Goal: Task Accomplishment & Management: Complete application form

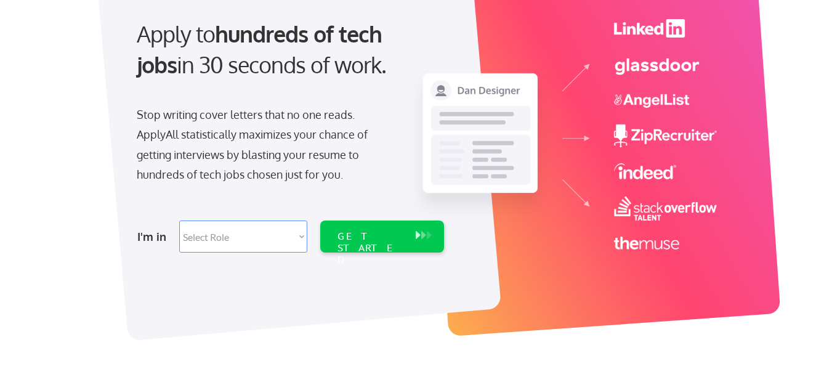
scroll to position [185, 0]
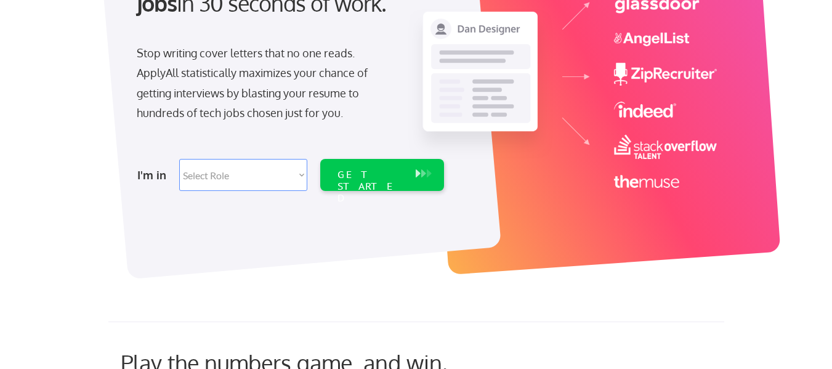
click at [302, 176] on select "Select Role Software Engineering Product Management Customer Success Sales UI/U…" at bounding box center [243, 175] width 128 height 32
select select ""hr_recruiting""
click at [179, 159] on select "Select Role Software Engineering Product Management Customer Success Sales UI/U…" at bounding box center [243, 175] width 128 height 32
select select ""hr_recruiting""
click at [368, 166] on div "GET STARTED" at bounding box center [370, 175] width 78 height 32
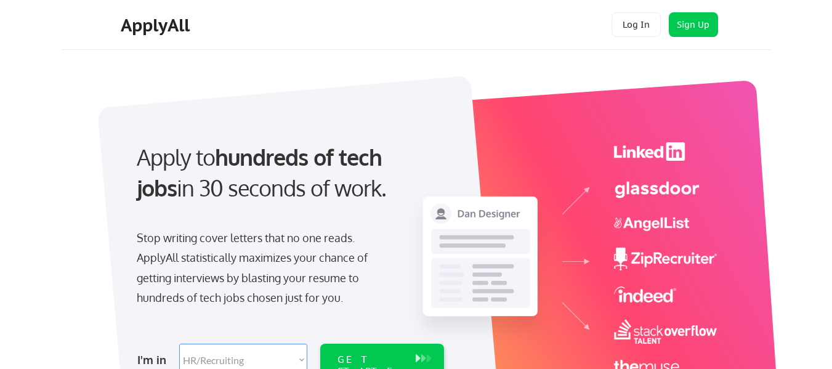
select select ""hr_recruiting""
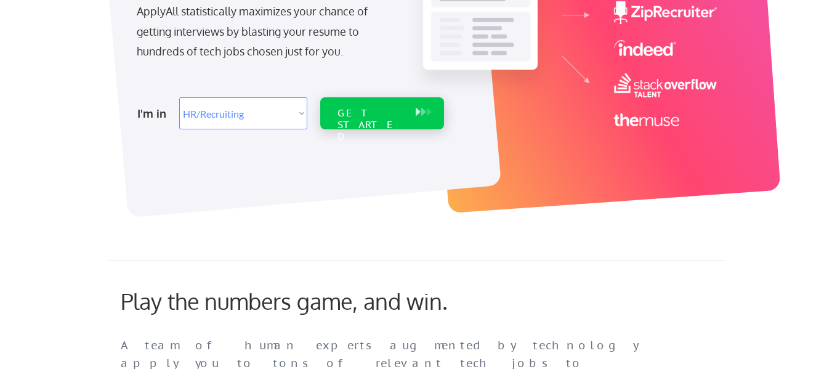
click at [345, 111] on div "GET STARTED" at bounding box center [371, 125] width 66 height 36
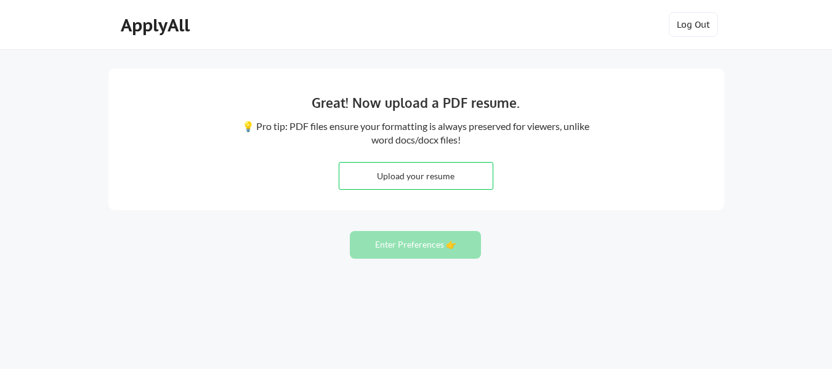
click at [440, 172] on input "file" at bounding box center [415, 176] width 153 height 26
type input "C:\fakepath\[PERSON_NAME] CV 2025 new.pdf"
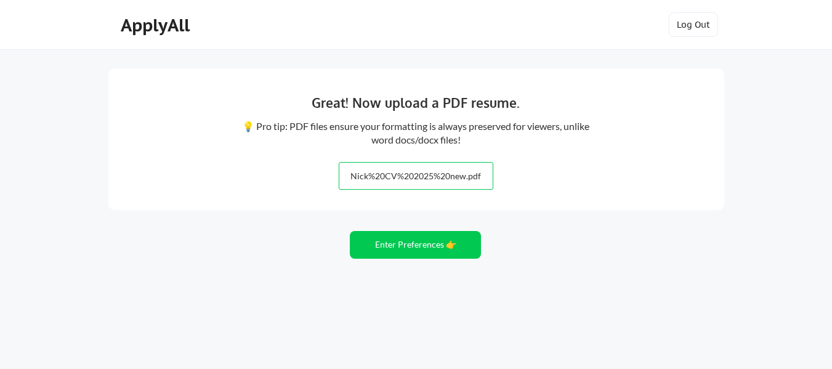
scroll to position [23, 0]
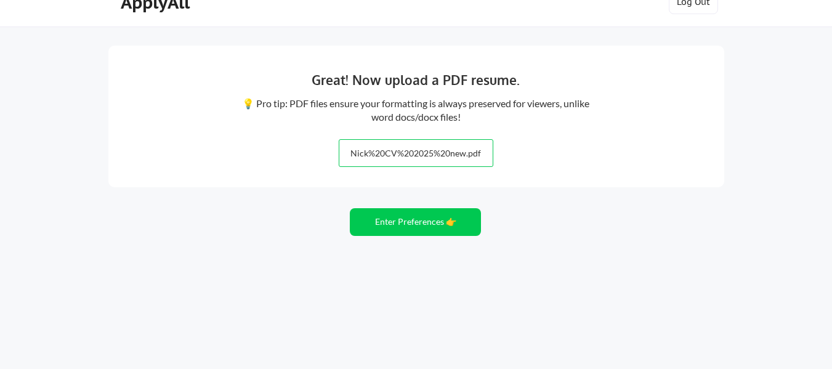
click at [420, 160] on input "file" at bounding box center [415, 153] width 153 height 26
type input "C:\fakepath\Nick CV 2025 new.pdf"
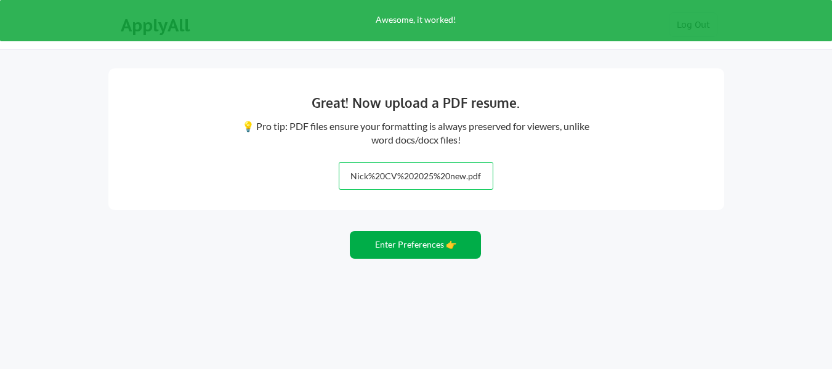
click at [431, 238] on button "Enter Preferences 👉" at bounding box center [415, 245] width 131 height 28
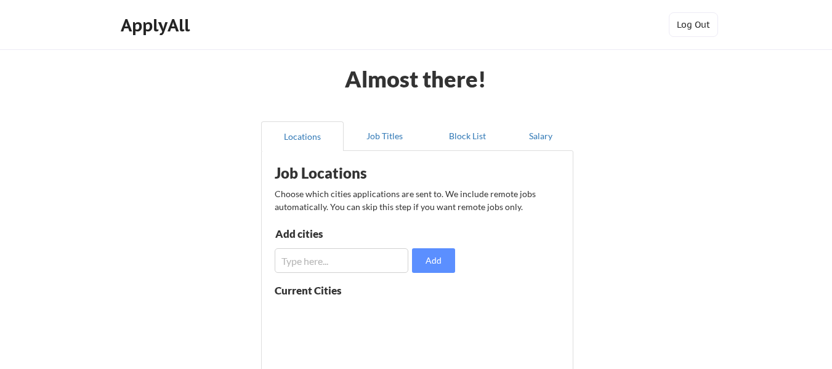
click at [346, 258] on input "input" at bounding box center [342, 260] width 134 height 25
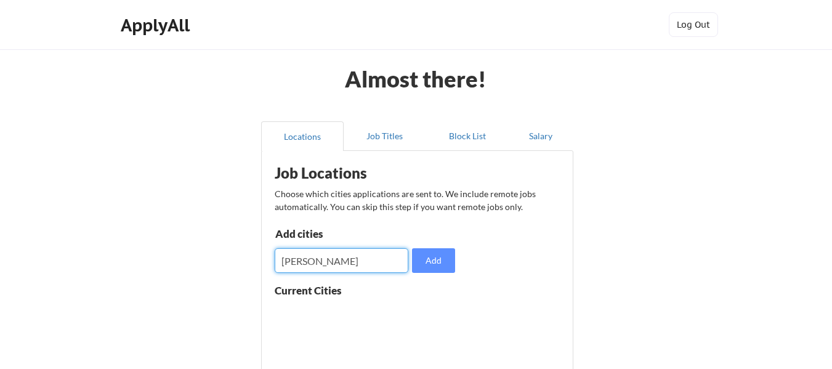
scroll to position [123, 0]
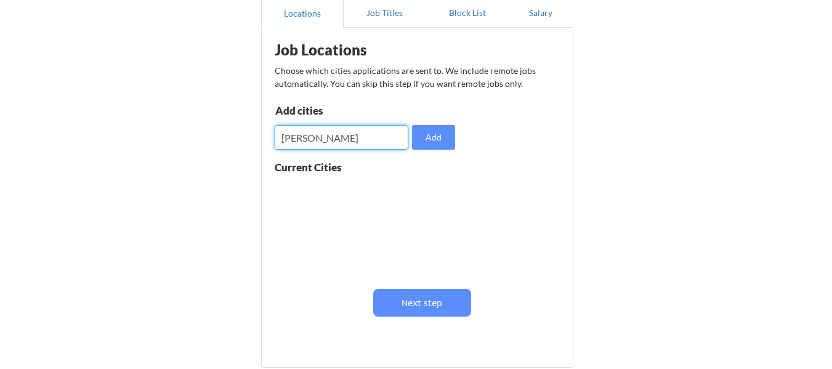
drag, startPoint x: 344, startPoint y: 140, endPoint x: 267, endPoint y: 137, distance: 77.1
click at [268, 137] on div "Job Locations Choose which cities applications are sent to. We include remote j…" at bounding box center [420, 193] width 304 height 318
type input "Cape Town"
click at [436, 143] on button "Add" at bounding box center [433, 137] width 43 height 25
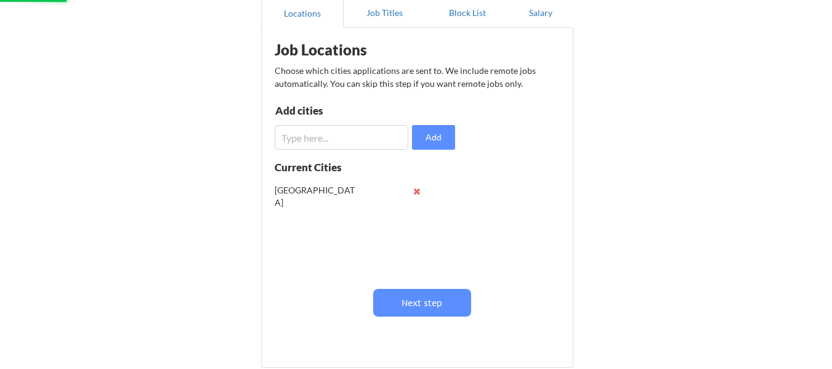
click at [357, 136] on input "input" at bounding box center [342, 137] width 134 height 25
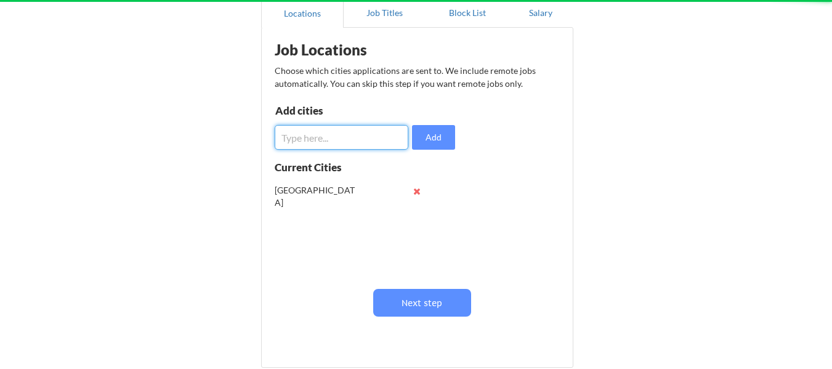
click at [357, 136] on input "input" at bounding box center [342, 137] width 134 height 25
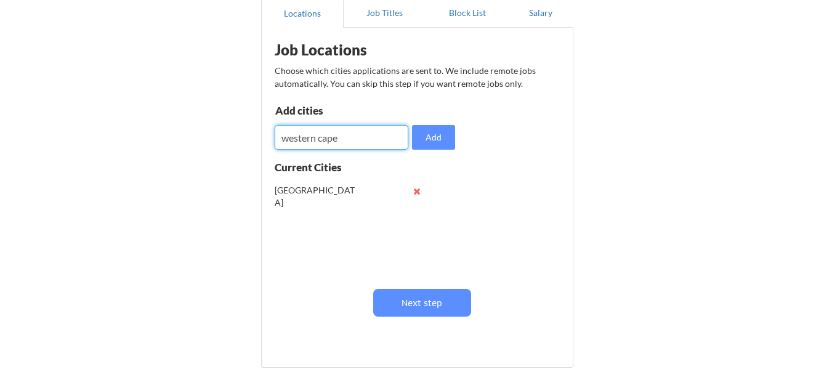
type input "western cape"
click at [437, 132] on button "Add" at bounding box center [433, 137] width 43 height 25
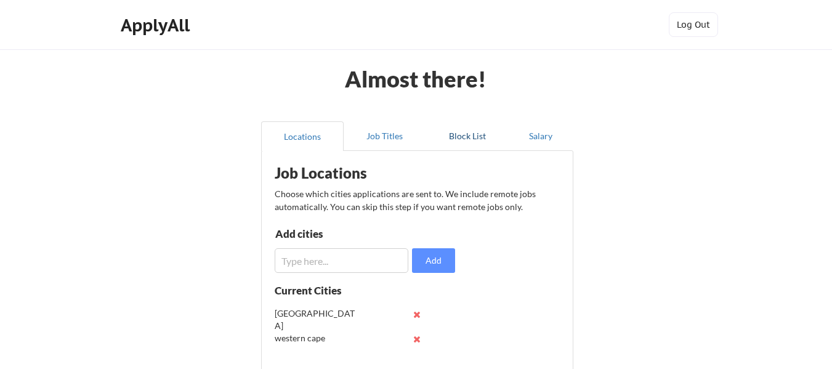
scroll to position [235, 0]
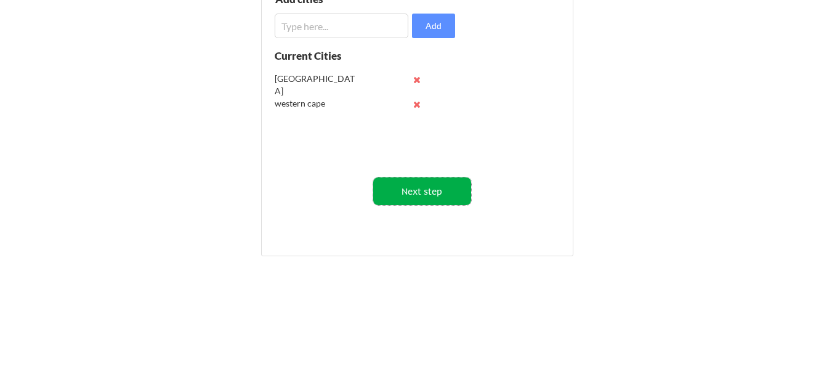
click at [418, 183] on button "Next step" at bounding box center [422, 191] width 98 height 28
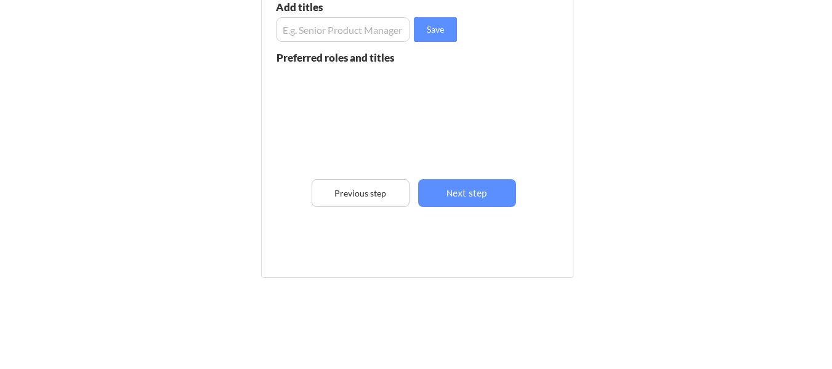
scroll to position [50, 0]
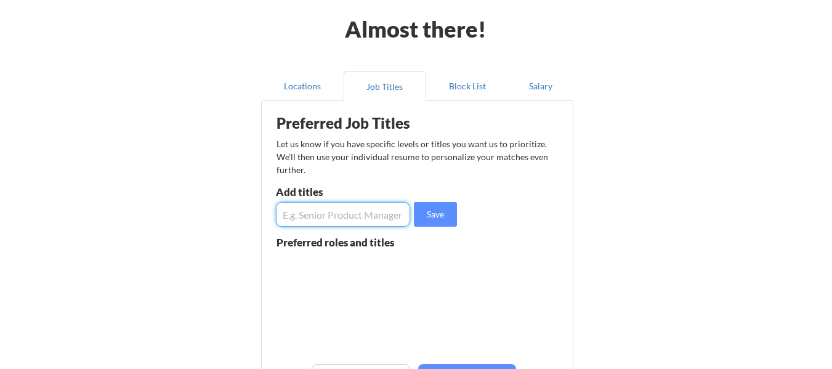
click at [317, 209] on input "input" at bounding box center [343, 214] width 134 height 25
click at [360, 218] on input "input" at bounding box center [343, 214] width 134 height 25
type input "Senior talent acquisition"
click at [429, 217] on button "Save" at bounding box center [435, 214] width 43 height 25
click at [318, 210] on input "input" at bounding box center [343, 214] width 134 height 25
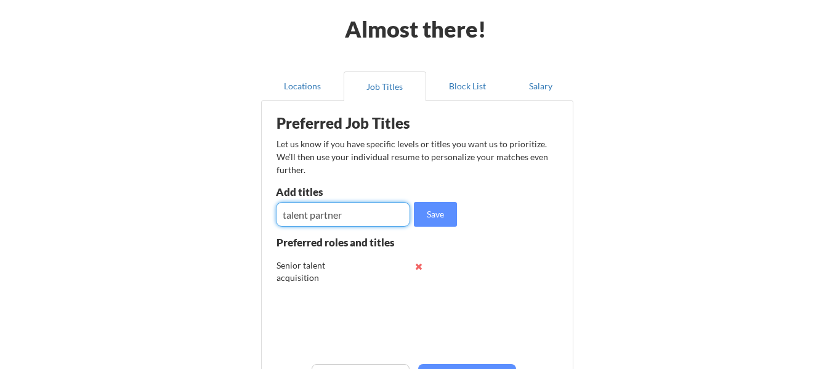
type input "talent partner"
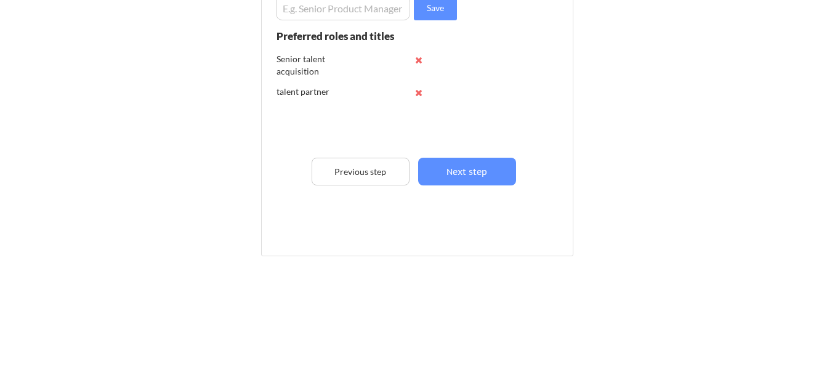
scroll to position [71, 0]
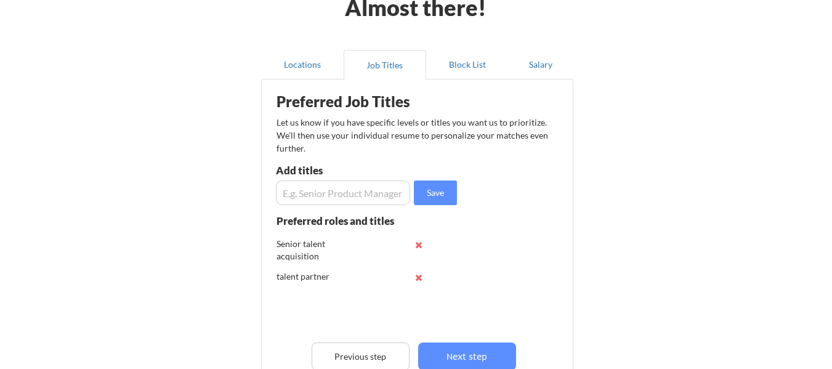
click at [335, 191] on input "input" at bounding box center [343, 192] width 134 height 25
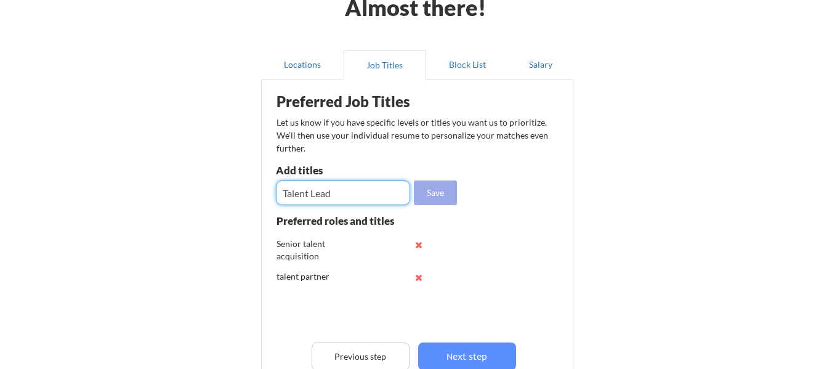
type input "Talent Lead"
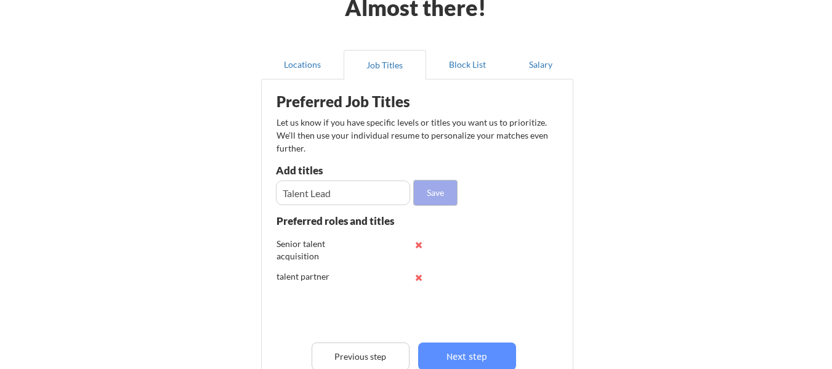
click at [417, 187] on button "Save" at bounding box center [435, 192] width 43 height 25
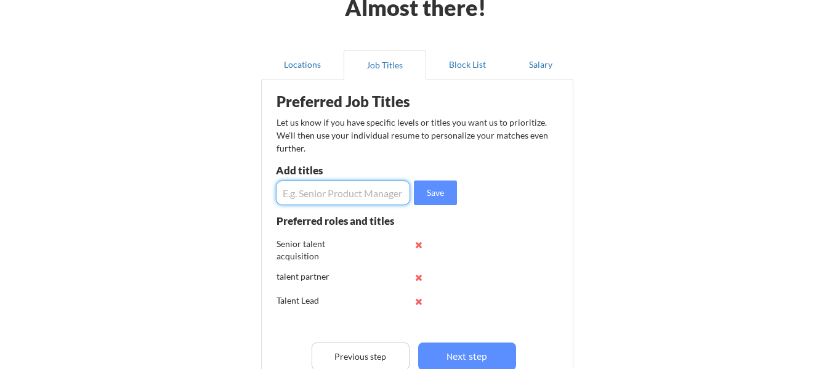
click at [334, 197] on input "input" at bounding box center [343, 192] width 134 height 25
type input "talent acquisition"
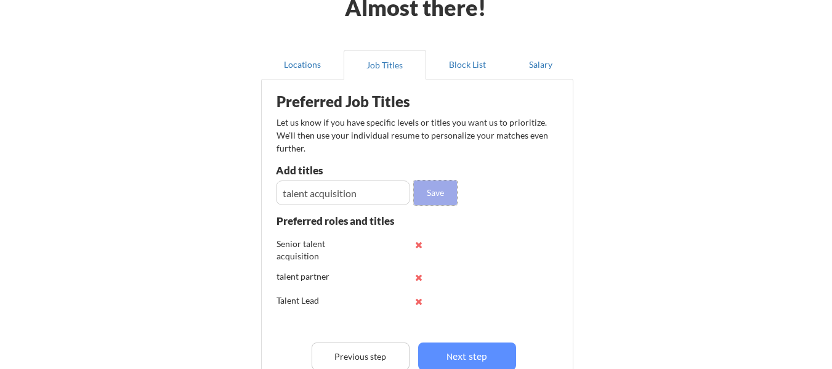
click at [443, 192] on button "Save" at bounding box center [435, 192] width 43 height 25
click at [336, 196] on input "input" at bounding box center [343, 192] width 134 height 25
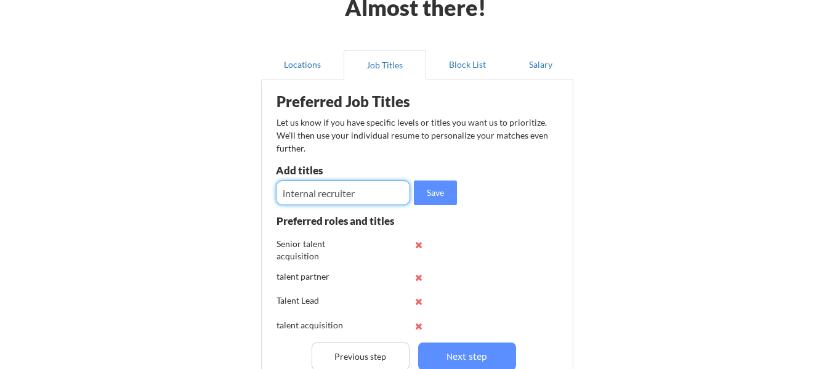
scroll to position [195, 0]
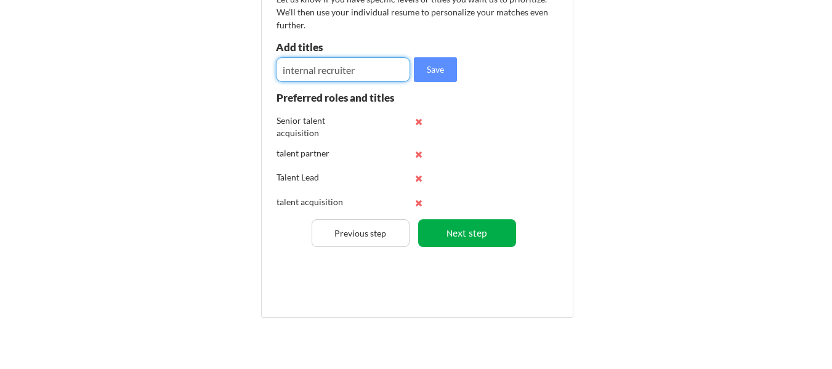
type input "internal recruiter"
click at [448, 226] on button "Next step" at bounding box center [467, 233] width 98 height 28
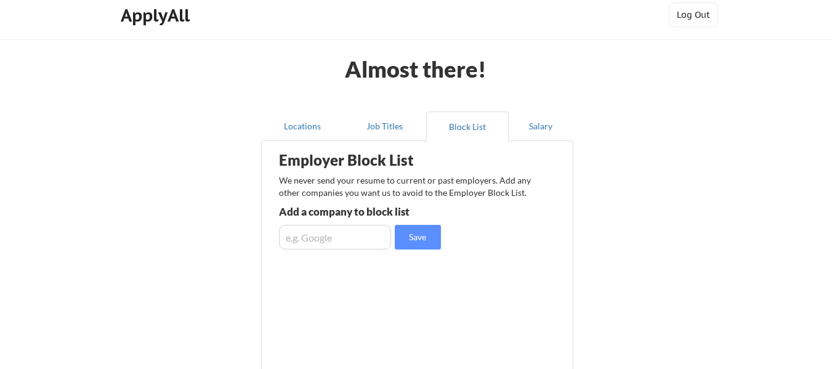
scroll to position [133, 0]
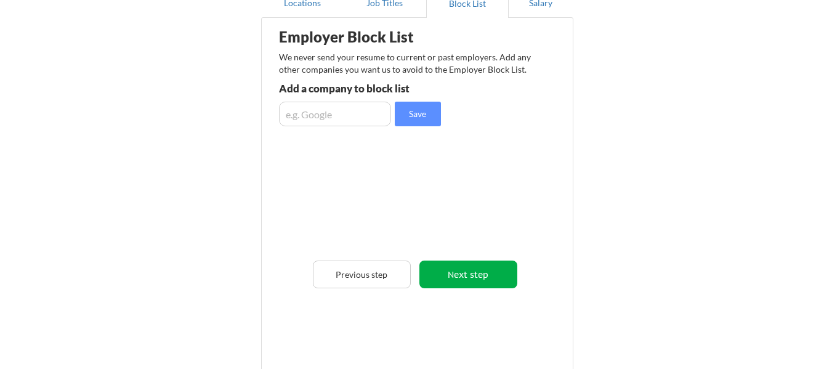
click at [453, 282] on button "Next step" at bounding box center [468, 275] width 98 height 28
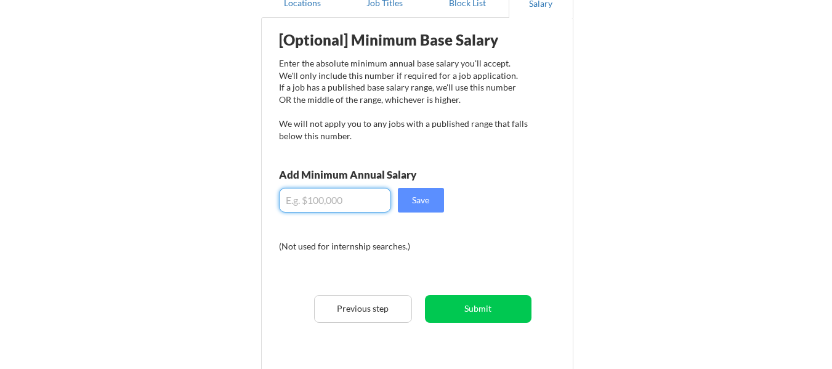
click at [335, 204] on input "input" at bounding box center [335, 200] width 112 height 25
drag, startPoint x: 274, startPoint y: 205, endPoint x: 260, endPoint y: 205, distance: 14.2
click at [260, 205] on div "Locations Job Titles Block List Salary Employer Block List We never send your r…" at bounding box center [416, 191] width 326 height 426
click at [305, 198] on input "input" at bounding box center [335, 200] width 112 height 25
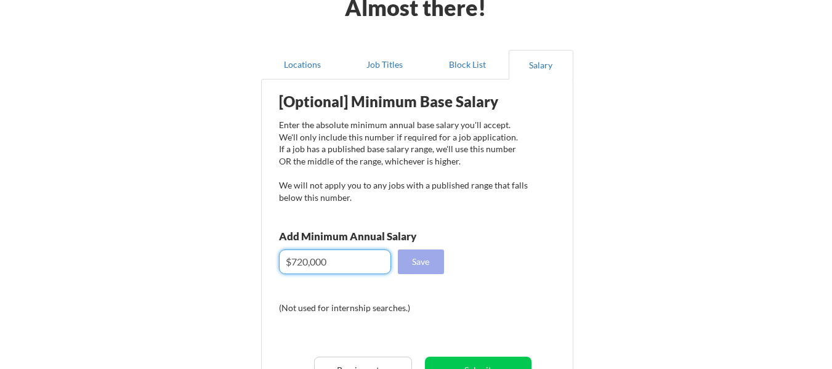
type input "$720,000"
click at [424, 255] on button "Save" at bounding box center [421, 261] width 46 height 25
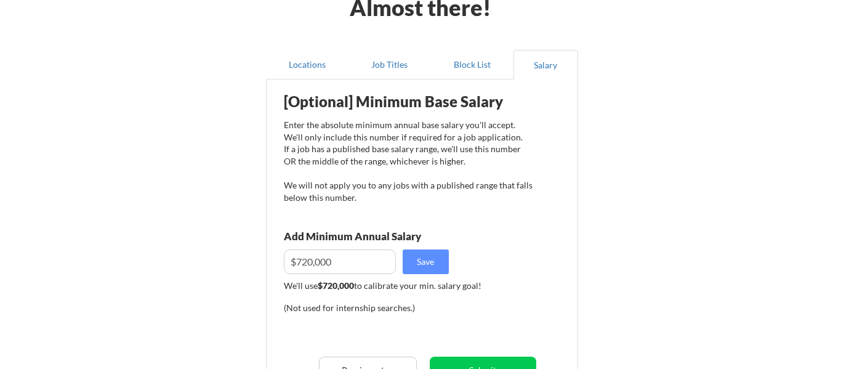
scroll to position [195, 0]
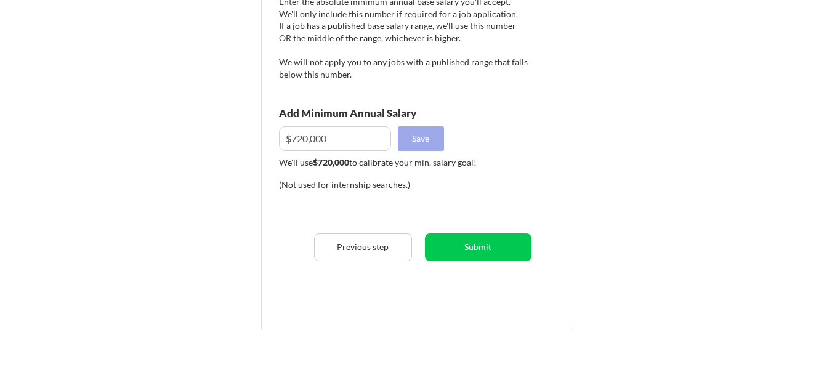
click at [424, 139] on button "Save" at bounding box center [421, 138] width 46 height 25
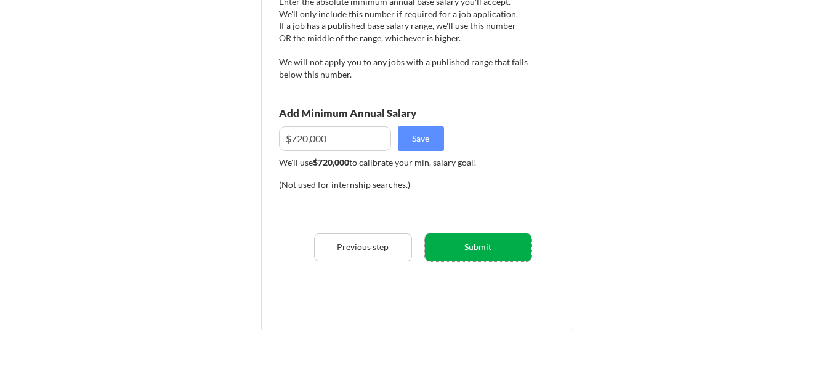
click at [468, 243] on button "Submit" at bounding box center [478, 247] width 107 height 28
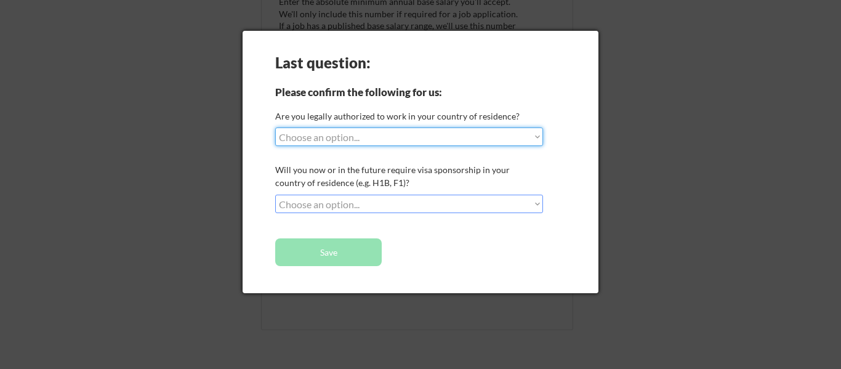
click at [363, 135] on select "Choose an option... Yes, I am a US Citizen Yes, I am a Canadian Citizen Yes, I …" at bounding box center [409, 136] width 268 height 18
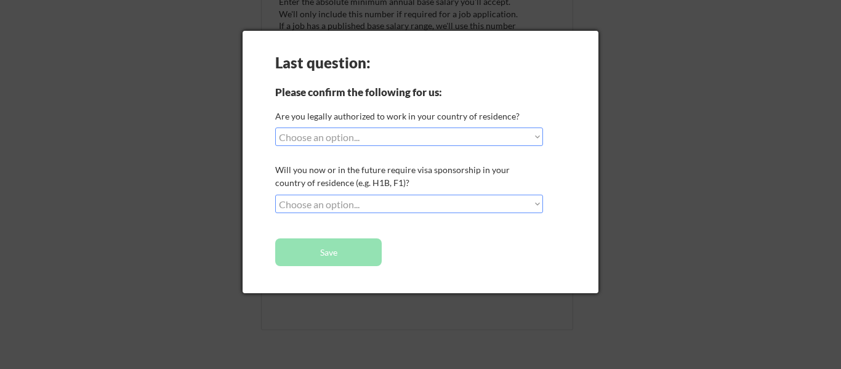
click at [508, 76] on div "Last question: Please confirm the following for us: Are you legally authorized …" at bounding box center [421, 162] width 356 height 262
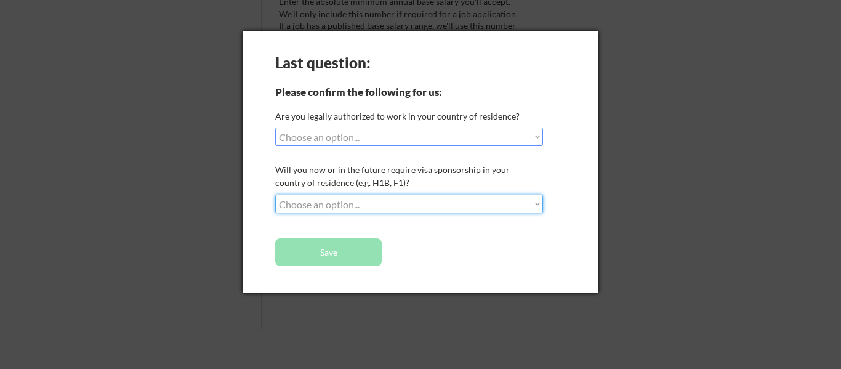
click at [357, 202] on select "Choose an option... No, I will not need sponsorship Yes, I will need sponsorship" at bounding box center [409, 204] width 268 height 18
select select ""yes__i_will_need_sponsorship""
click at [275, 195] on select "Choose an option... No, I will not need sponsorship Yes, I will need sponsorship" at bounding box center [409, 204] width 268 height 18
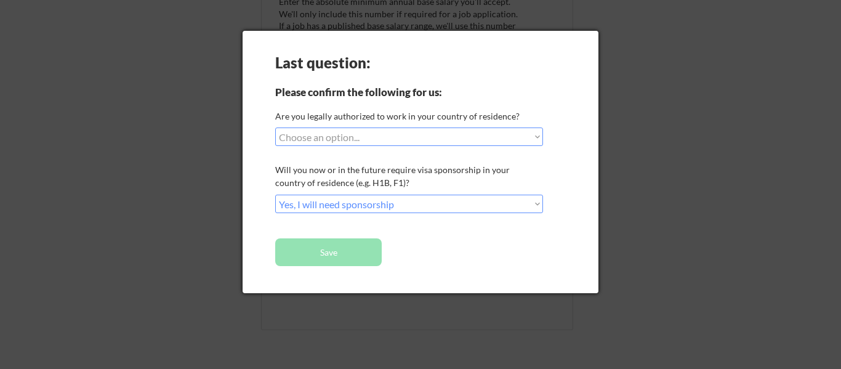
click at [382, 136] on select "Choose an option... Yes, I am a US Citizen Yes, I am a Canadian Citizen Yes, I …" at bounding box center [409, 136] width 268 height 18
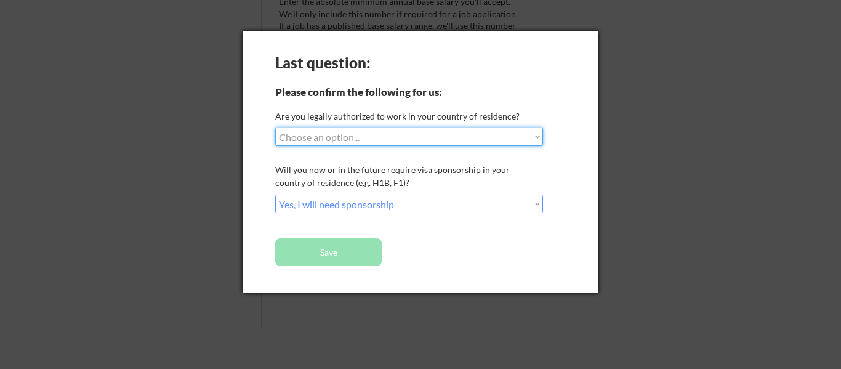
select select ""yes__i_am_an_other_permanent_resident""
click at [275, 127] on select "Choose an option... Yes, I am a US Citizen Yes, I am a Canadian Citizen Yes, I …" at bounding box center [409, 136] width 268 height 18
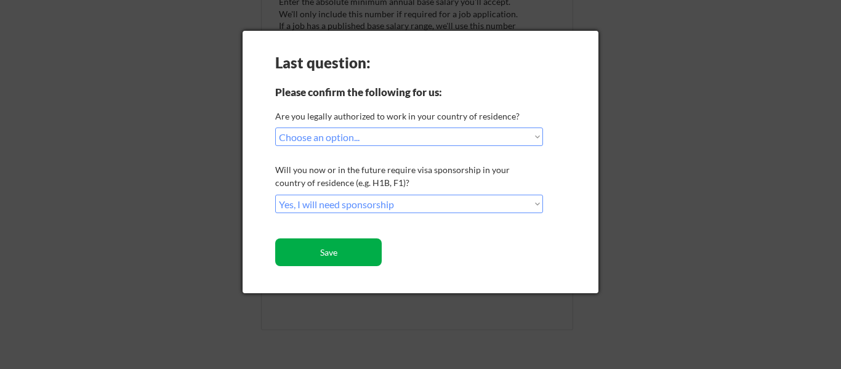
click at [337, 261] on button "Save" at bounding box center [328, 252] width 107 height 28
